Goal: Answer question/provide support

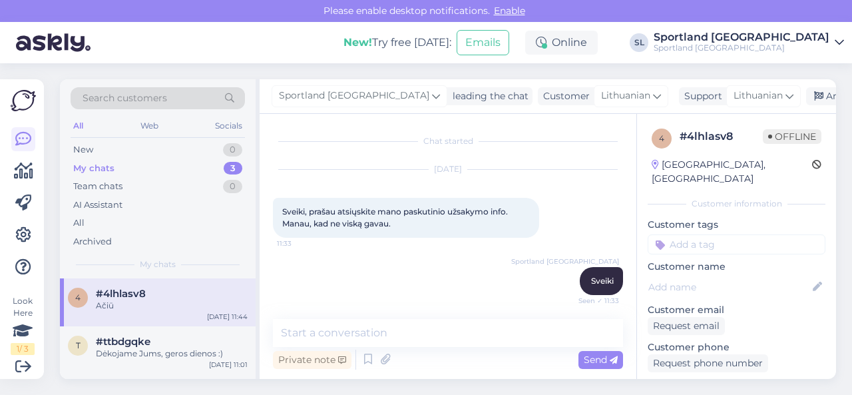
scroll to position [446, 0]
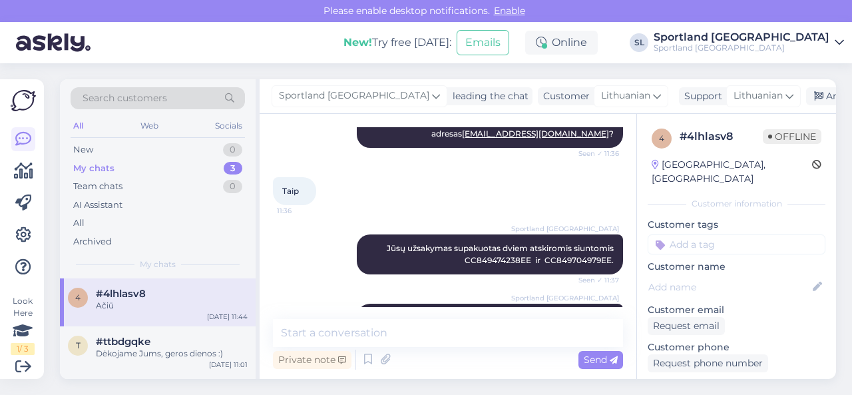
click at [362, 189] on div "Taip 11:36" at bounding box center [448, 190] width 350 height 57
click at [221, 145] on div "New 1" at bounding box center [158, 150] width 174 height 19
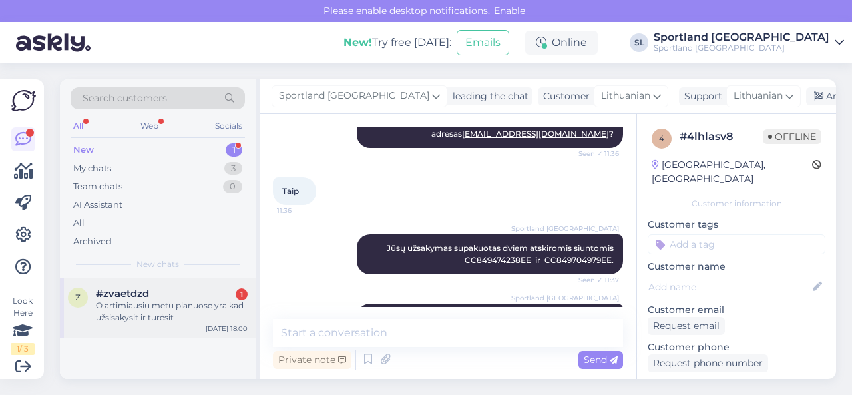
click at [168, 308] on div "O artimiausiu metu planuose yra kad užsisakysit ir turėsit" at bounding box center [172, 312] width 152 height 24
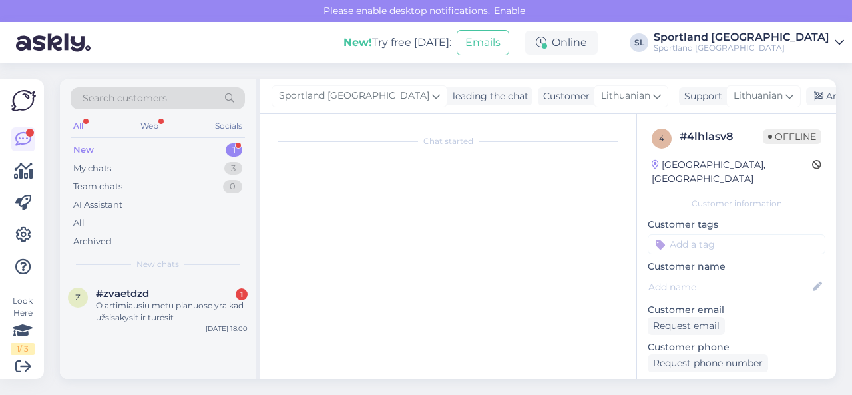
scroll to position [202, 0]
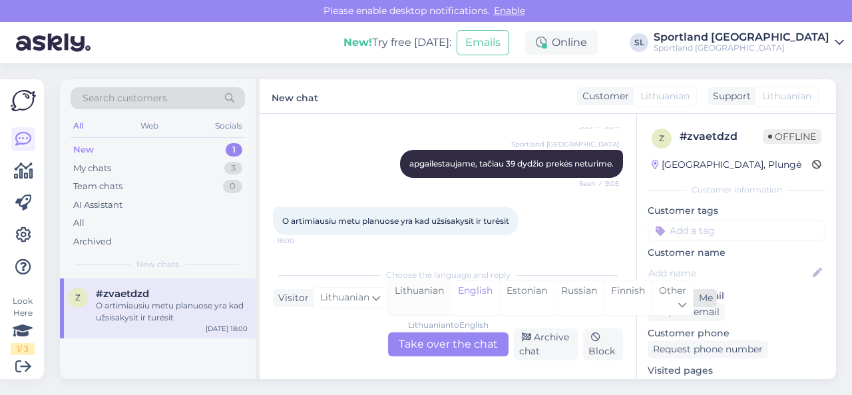
click at [418, 294] on div "Lithuanian" at bounding box center [419, 298] width 63 height 34
click at [428, 348] on div "Lithuanian to Lithuanian Take over the chat" at bounding box center [448, 344] width 121 height 24
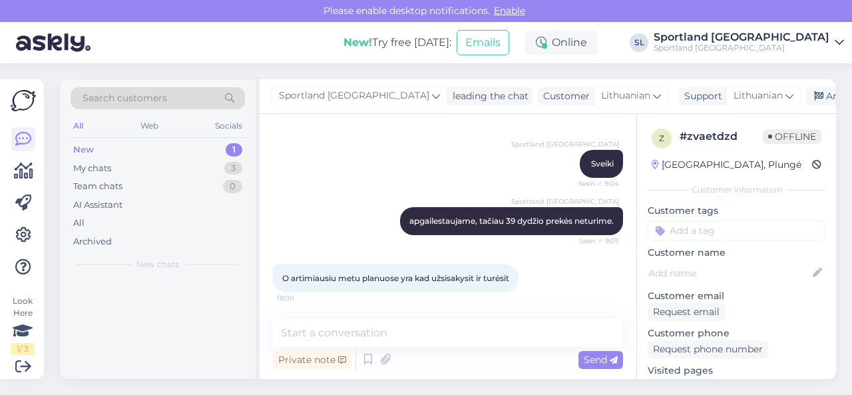
scroll to position [145, 0]
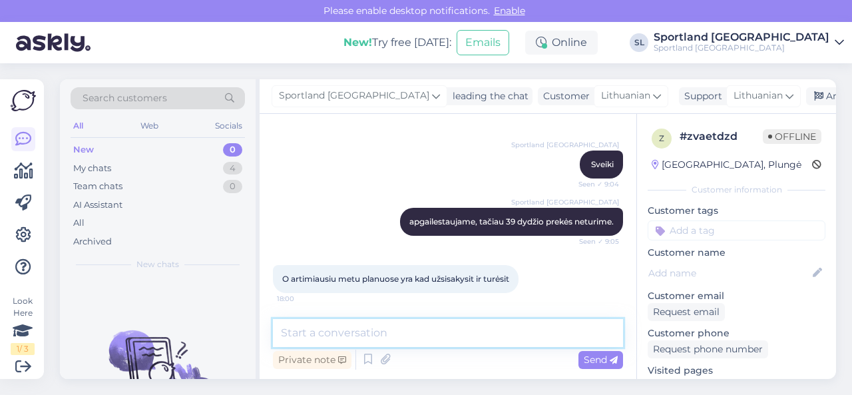
click at [419, 327] on textarea at bounding box center [448, 333] width 350 height 28
click at [416, 323] on textarea at bounding box center [448, 333] width 350 height 28
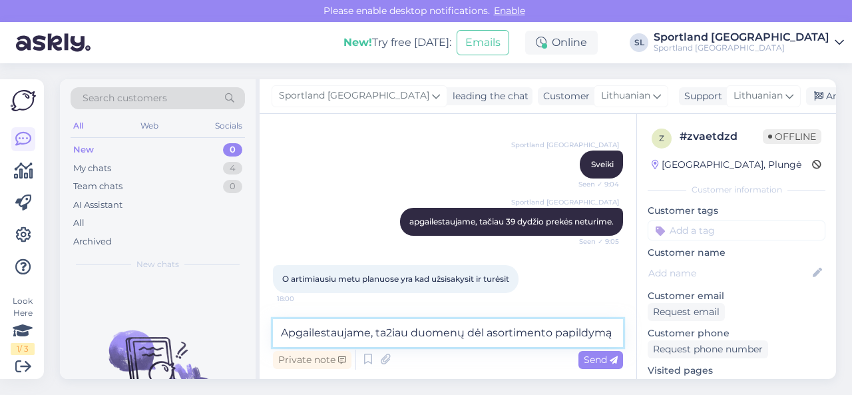
scroll to position [160, 0]
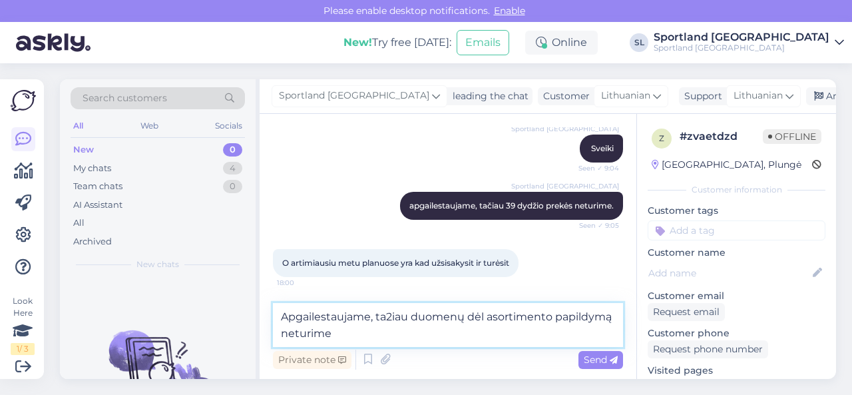
click at [394, 312] on textarea "Apgailestaujame, ta2iau duomenų dėl asortimento papildymą neturime" at bounding box center [448, 325] width 350 height 44
click at [369, 336] on textarea "Apgailestaujame, tačiau duomenų dėl asortimento papildymą neturime" at bounding box center [448, 325] width 350 height 44
type textarea "Apgailestaujame, tačiau duomenų dėl asortimento papildymą neturime."
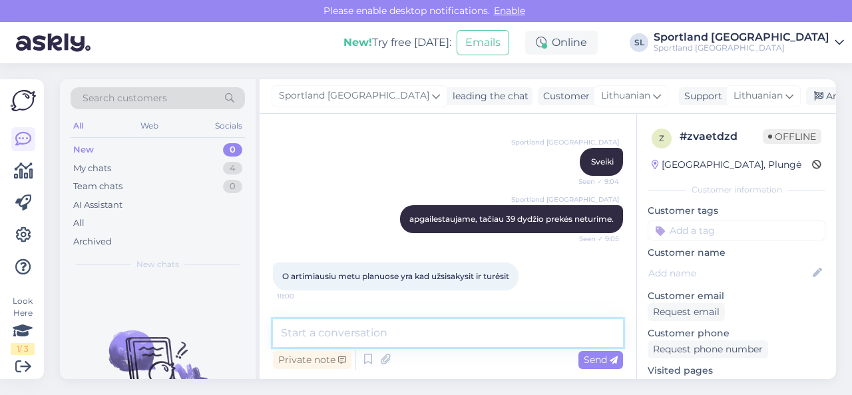
scroll to position [214, 0]
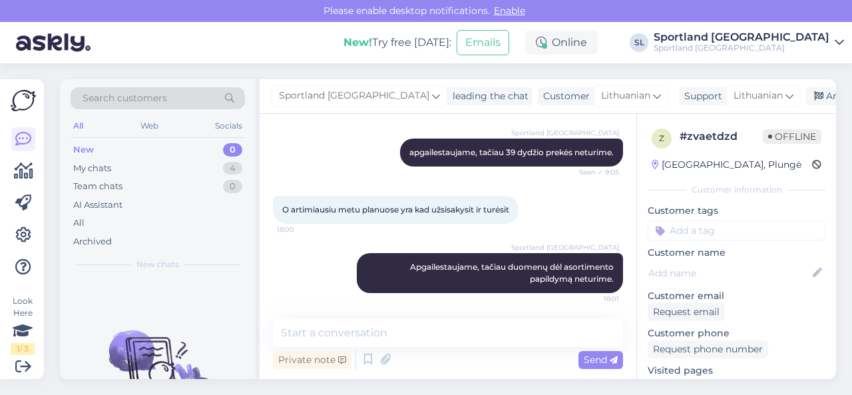
click at [378, 122] on div "Chat started [DATE] Sveiki norime paklausti ar butu imanoma isigyti Nike Ja 3 k…" at bounding box center [448, 246] width 377 height 265
click at [806, 99] on div "Archive chat" at bounding box center [848, 96] width 84 height 18
